Goal: Task Accomplishment & Management: Manage account settings

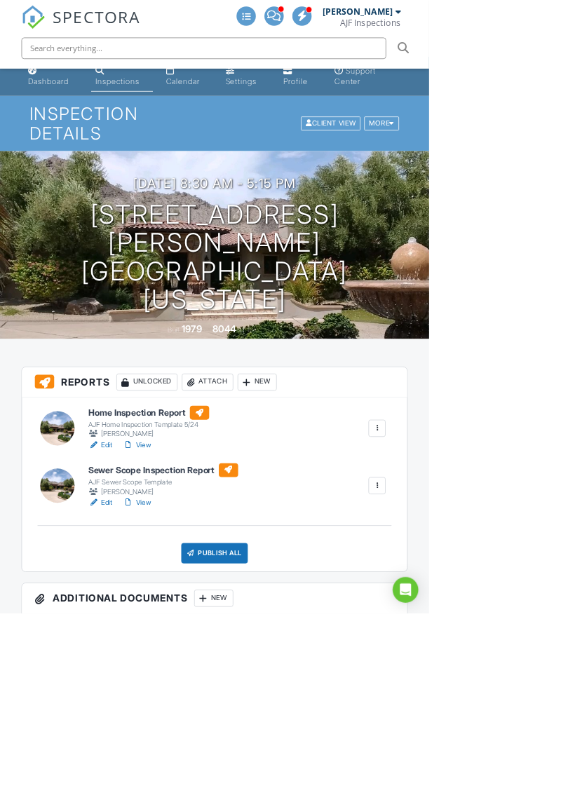
scroll to position [6, 0]
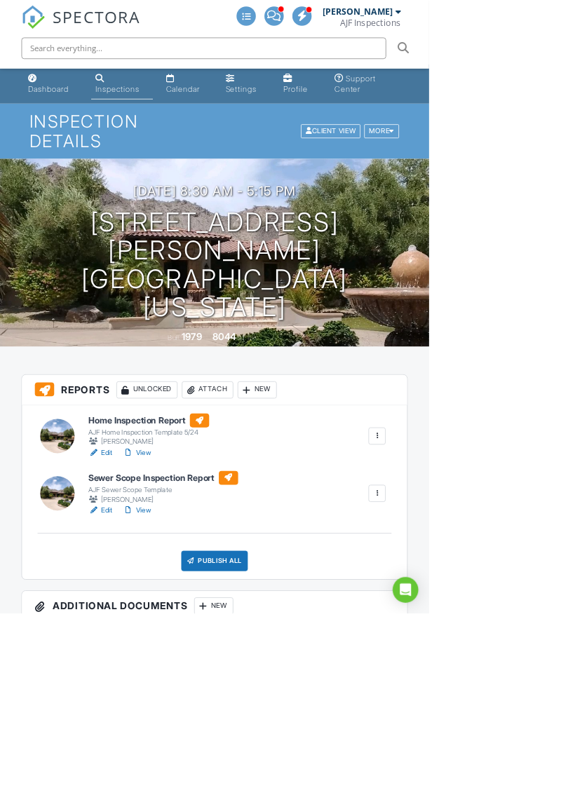
click at [188, 667] on link "View" at bounding box center [179, 667] width 36 height 14
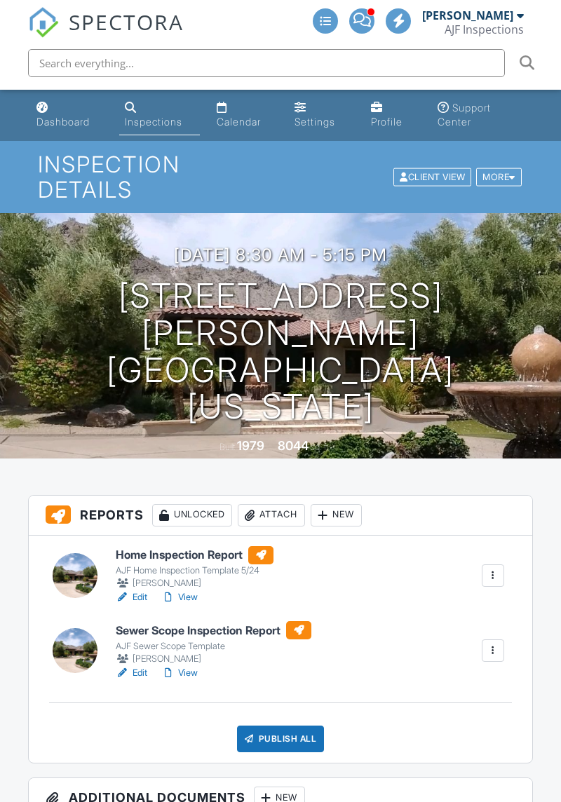
scroll to position [103, 0]
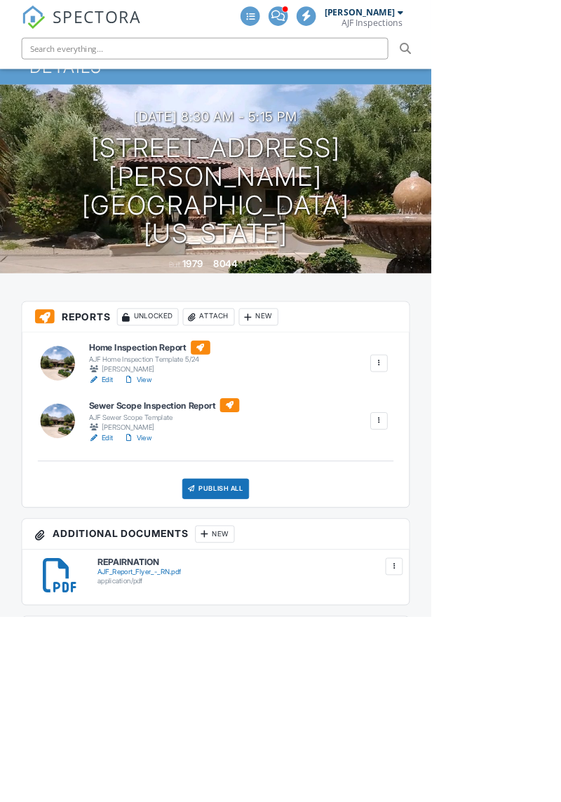
click at [496, 552] on div at bounding box center [493, 548] width 14 height 14
click at [489, 616] on link "Assign Inspectors" at bounding box center [447, 613] width 104 height 15
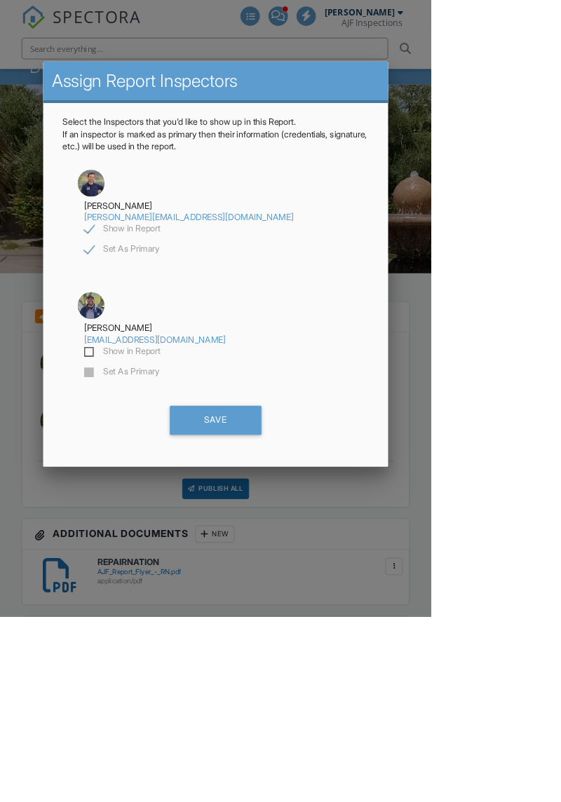
scroll to position [0, 0]
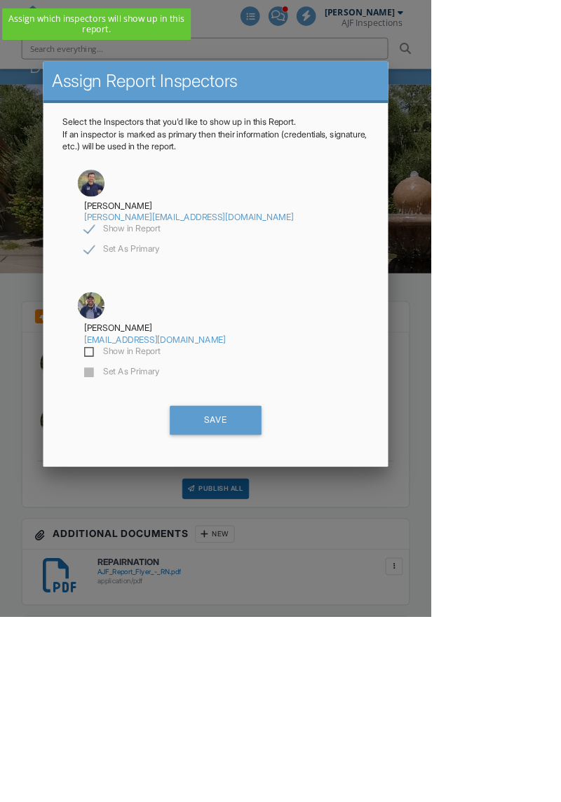
click at [209, 450] on label "Show in Report" at bounding box center [159, 459] width 100 height 18
checkbox input "true"
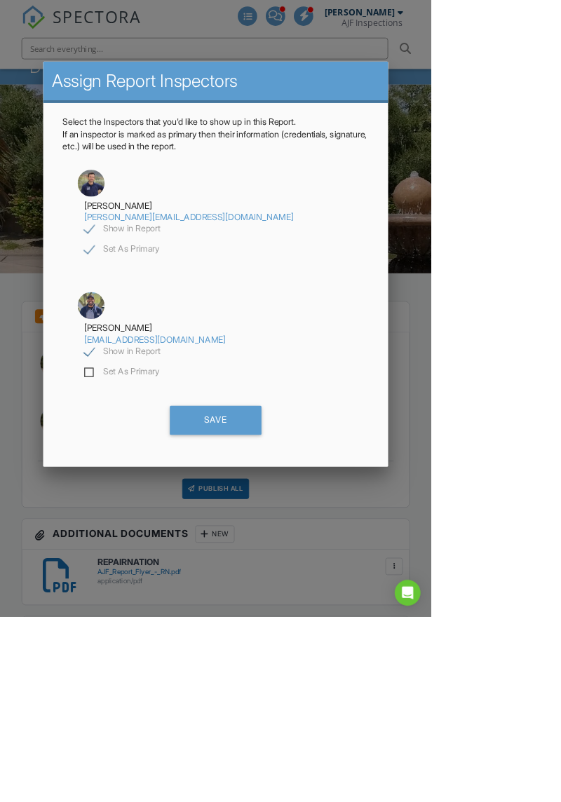
click at [207, 477] on label "Set As Primary" at bounding box center [157, 486] width 97 height 18
checkbox input "false"
checkbox input "true"
click at [209, 297] on label "Show in Report" at bounding box center [159, 299] width 100 height 18
checkbox input "false"
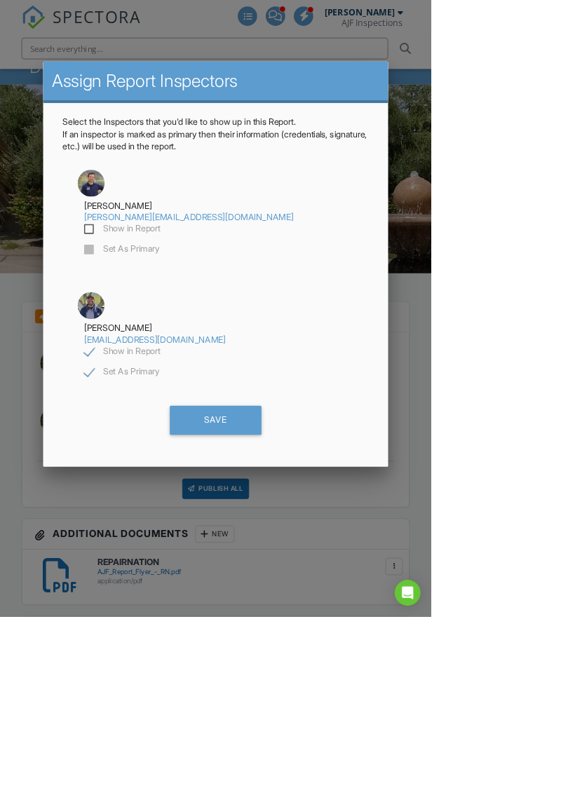
click at [340, 528] on div "Save" at bounding box center [280, 547] width 119 height 38
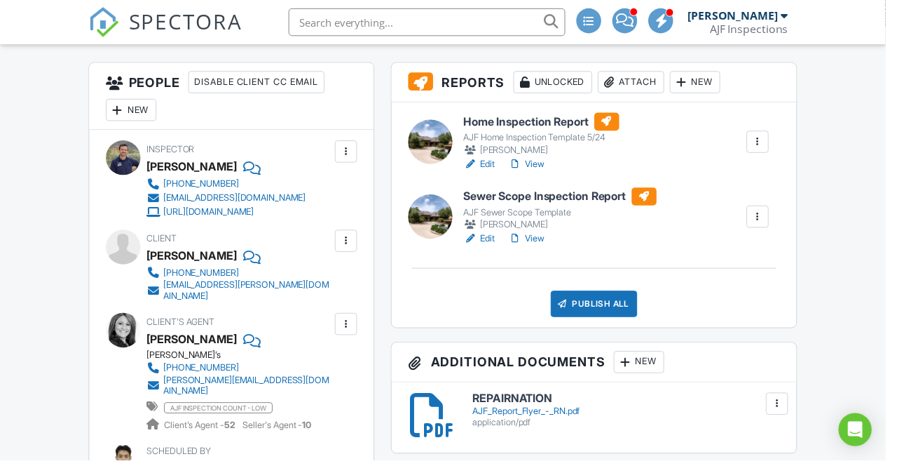
scroll to position [347, 0]
click at [543, 247] on link "View" at bounding box center [533, 243] width 36 height 14
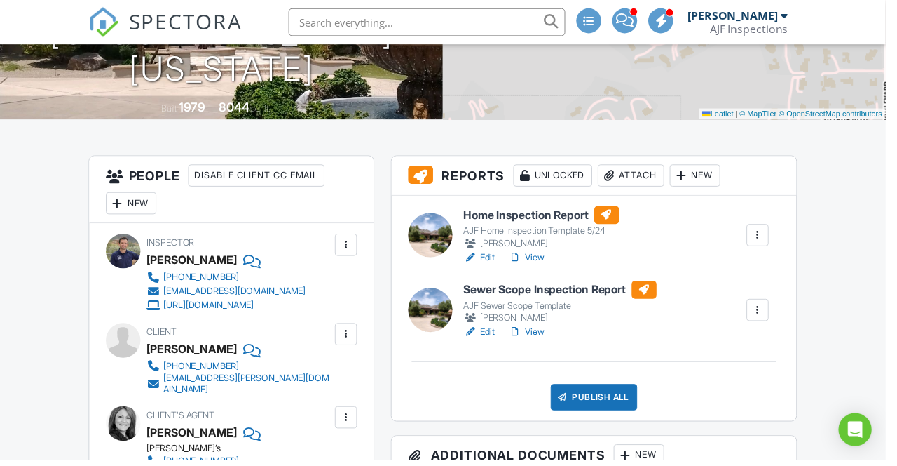
click at [540, 339] on link "View" at bounding box center [533, 336] width 36 height 14
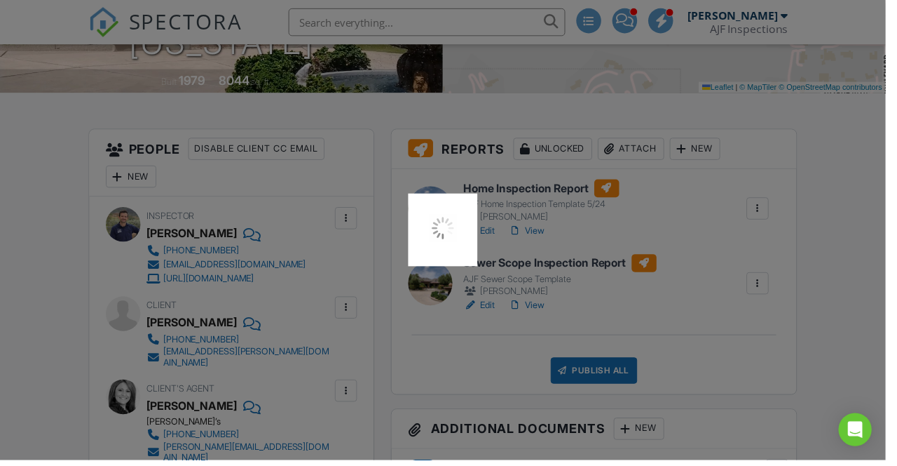
scroll to position [296, 0]
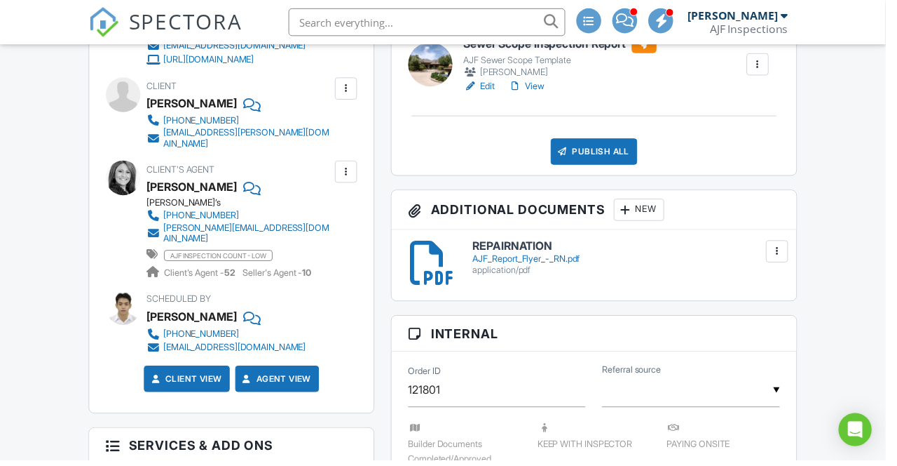
scroll to position [321, 0]
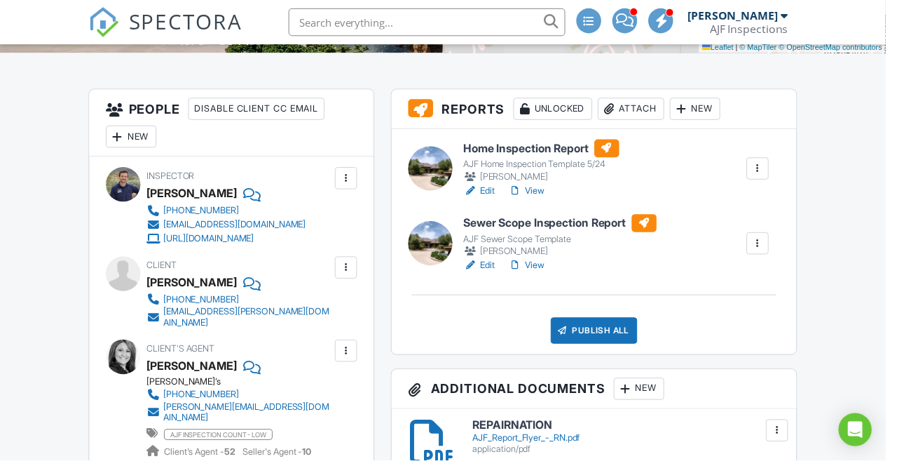
click at [545, 269] on link "View" at bounding box center [533, 269] width 36 height 14
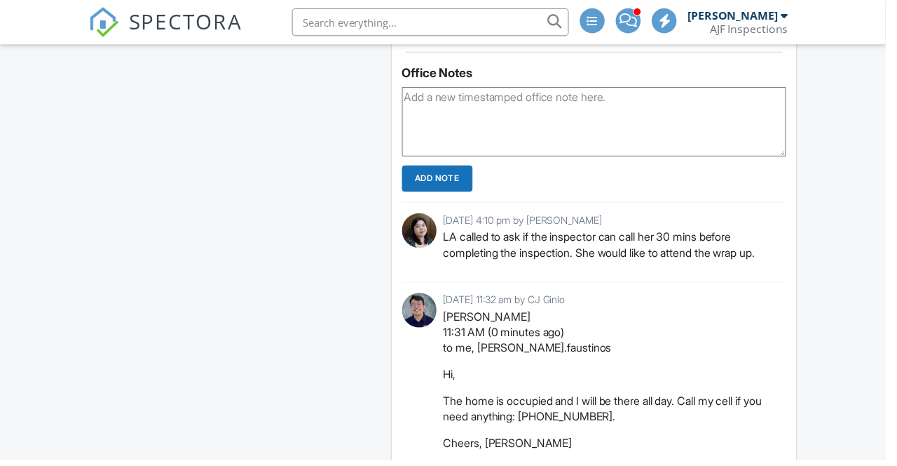
scroll to position [2140, 0]
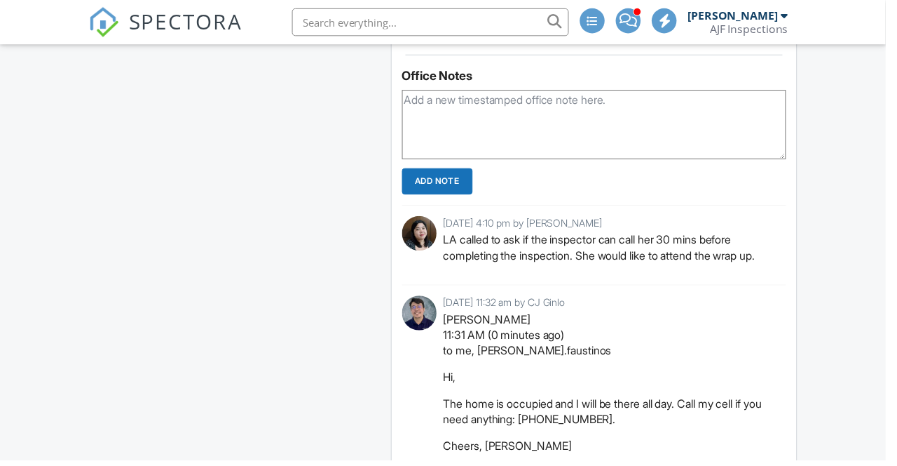
click at [660, 117] on textarea at bounding box center [601, 126] width 389 height 70
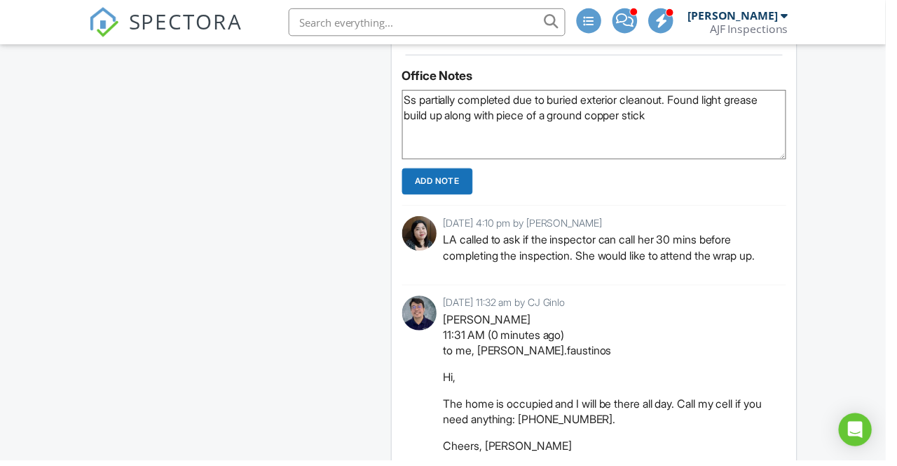
click at [604, 131] on textarea "Ss partially completed due to buried exterior cleanout. Found light grease buil…" at bounding box center [601, 126] width 389 height 70
click at [734, 130] on textarea "Ss partially completed due to buried exterior cleanout. Found light grease buil…" at bounding box center [601, 126] width 389 height 70
type textarea "Ss partially completed due to buried exterior cleanout. Found light grease buil…"
click at [439, 197] on input "Add Note" at bounding box center [443, 183] width 72 height 27
